Goal: Find specific fact: Find specific page/section

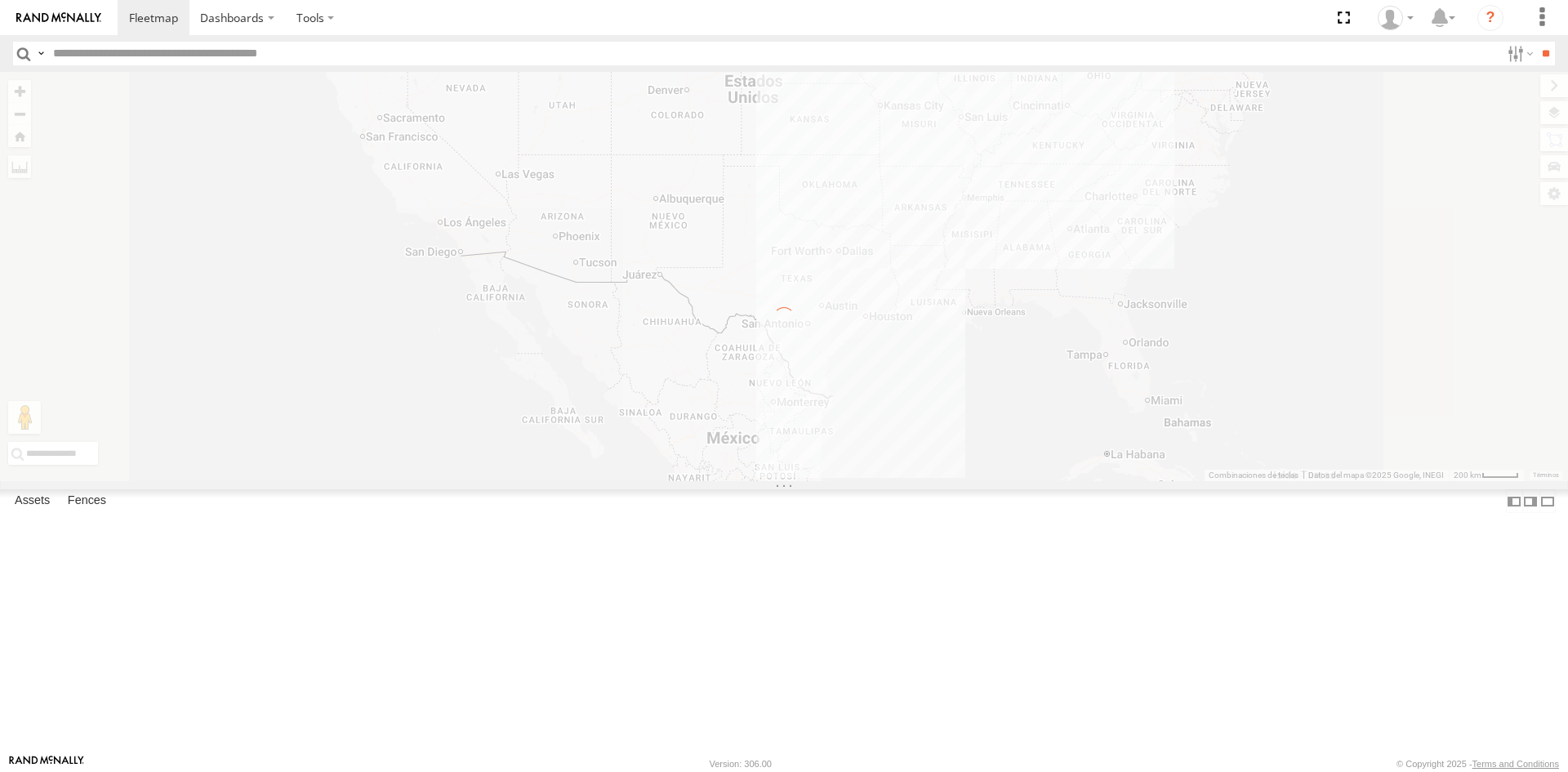
click at [220, 45] on input "text" at bounding box center [773, 53] width 1454 height 24
paste input "*****"
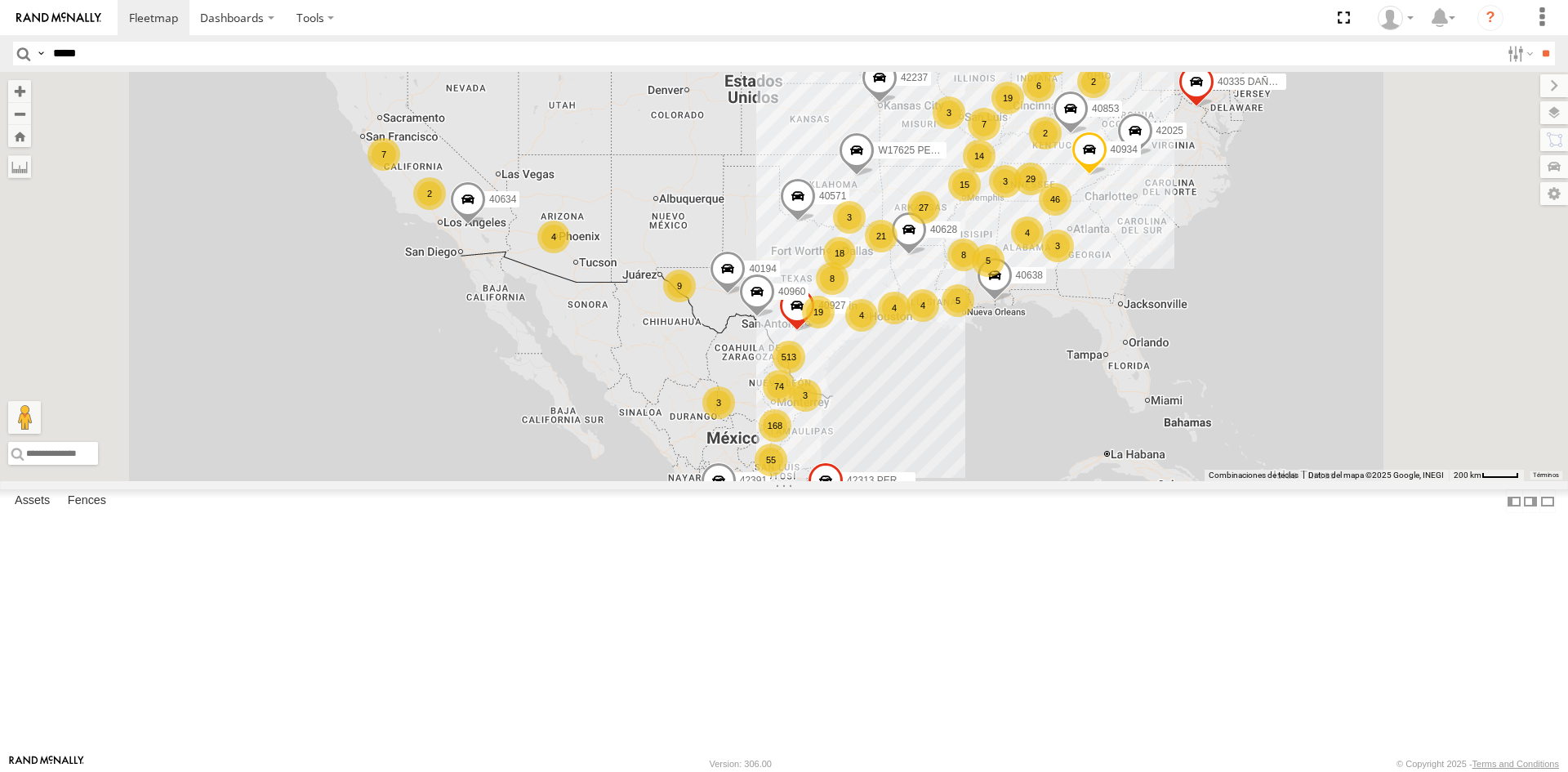
type input "*****"
click at [1536, 42] on input "**" at bounding box center [1545, 53] width 19 height 24
